Goal: Task Accomplishment & Management: Manage account settings

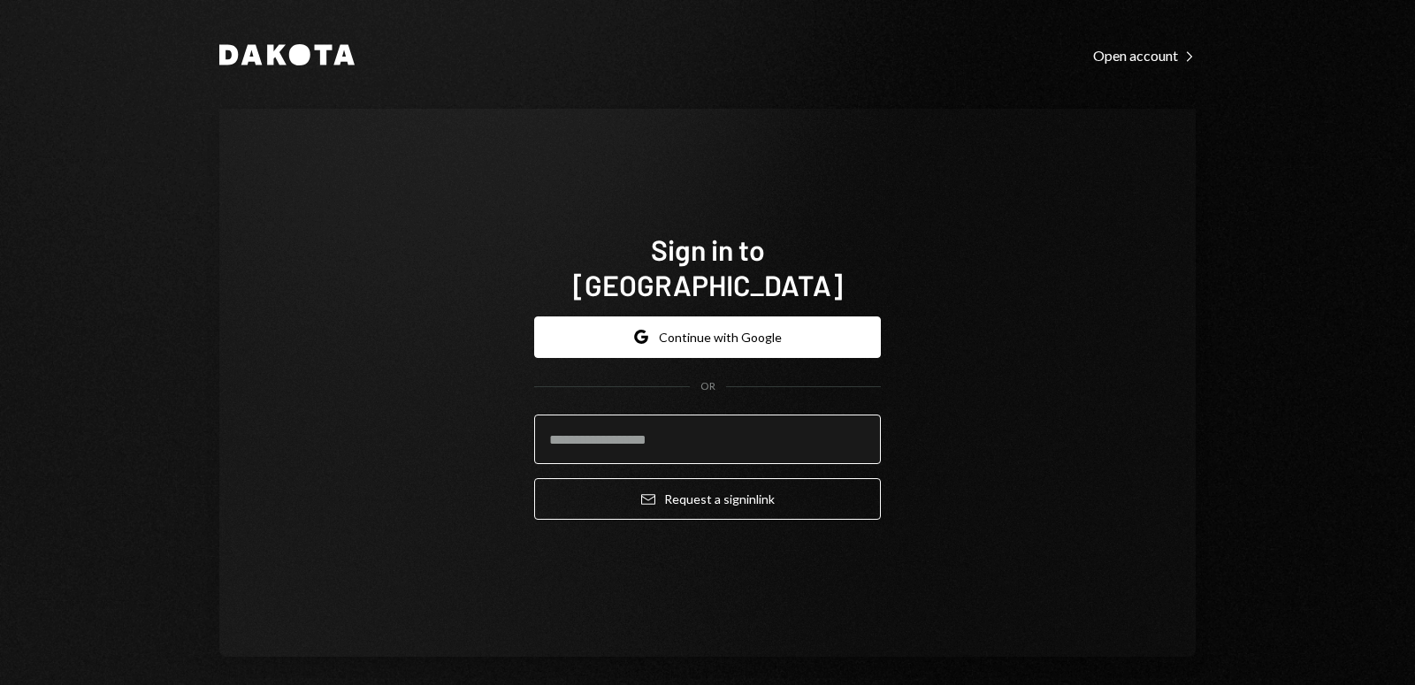
click at [635, 415] on input "email" at bounding box center [707, 440] width 347 height 50
type input "**********"
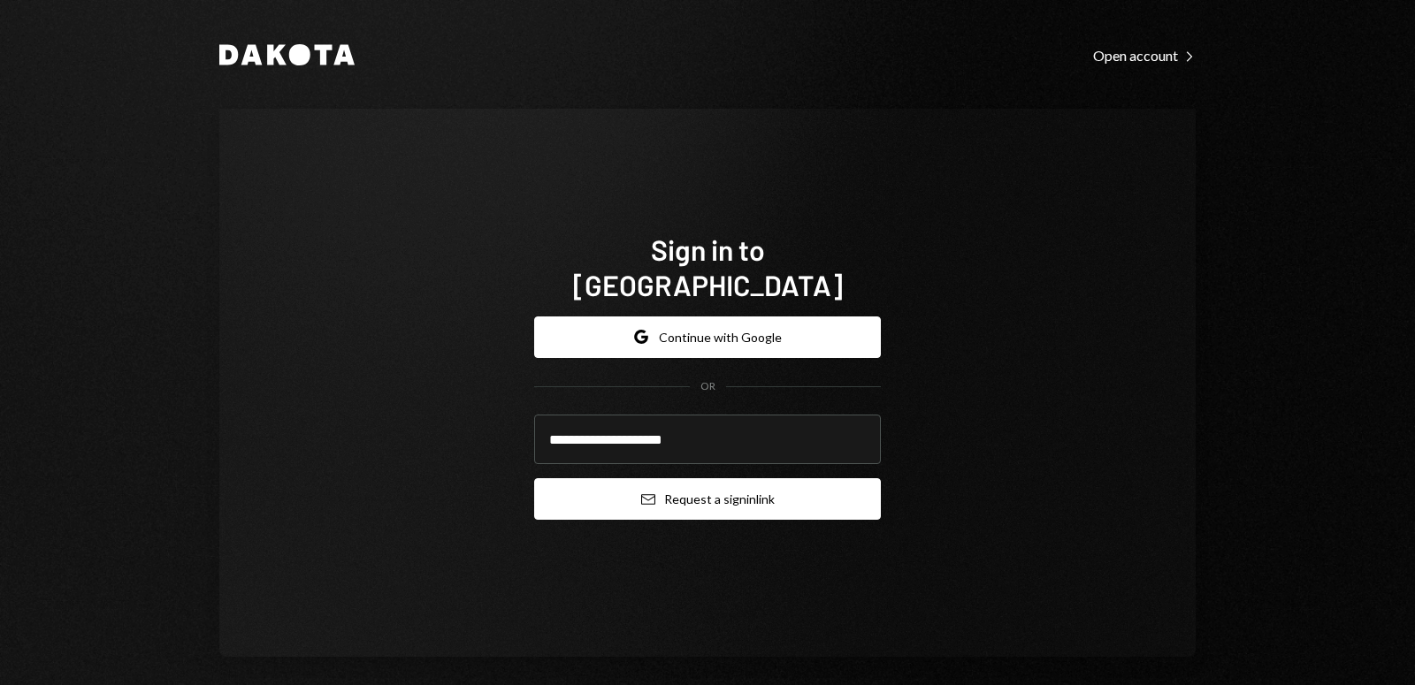
click at [676, 488] on button "Email Request a sign in link" at bounding box center [707, 499] width 347 height 42
